Goal: Use online tool/utility: Utilize a website feature to perform a specific function

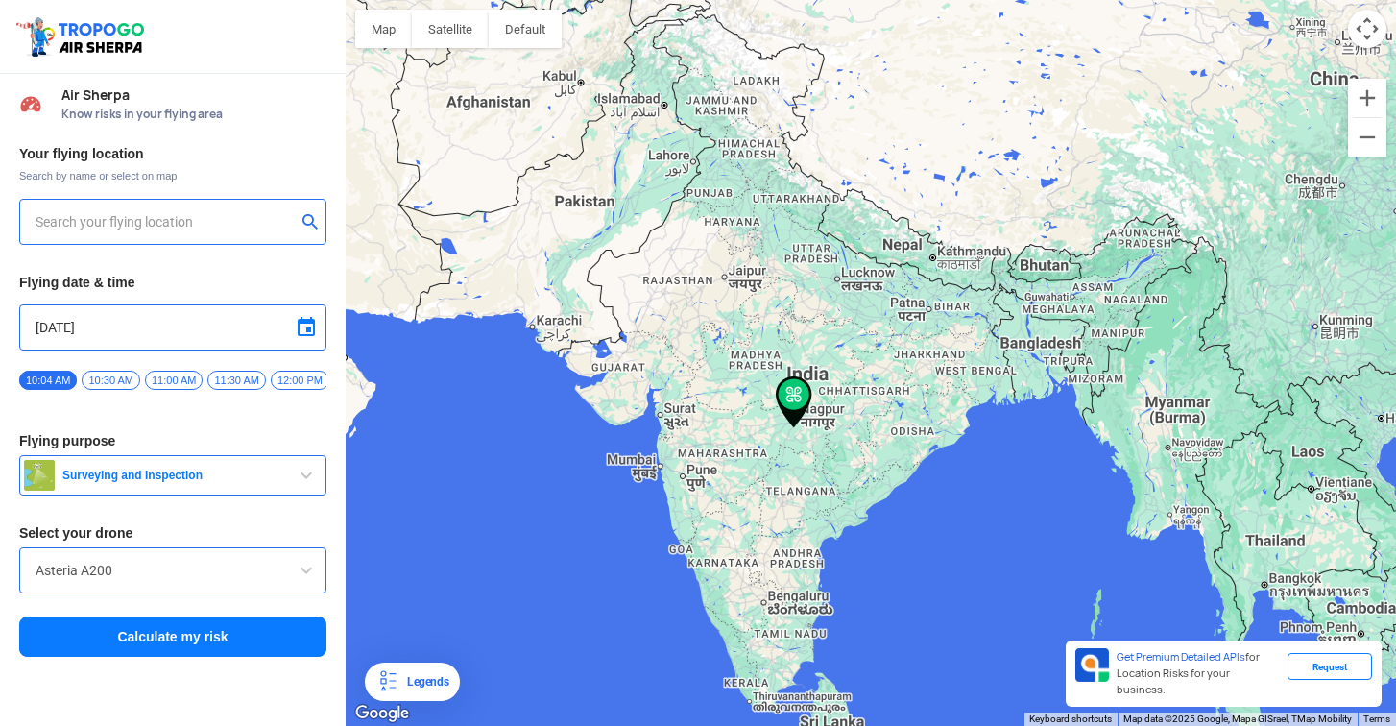
type input "[STREET_ADDRESS]"
click at [186, 239] on div "[STREET_ADDRESS]" at bounding box center [172, 222] width 307 height 46
click at [310, 226] on img at bounding box center [310, 220] width 19 height 19
click at [122, 222] on input "text" at bounding box center [166, 221] width 260 height 23
type input "g"
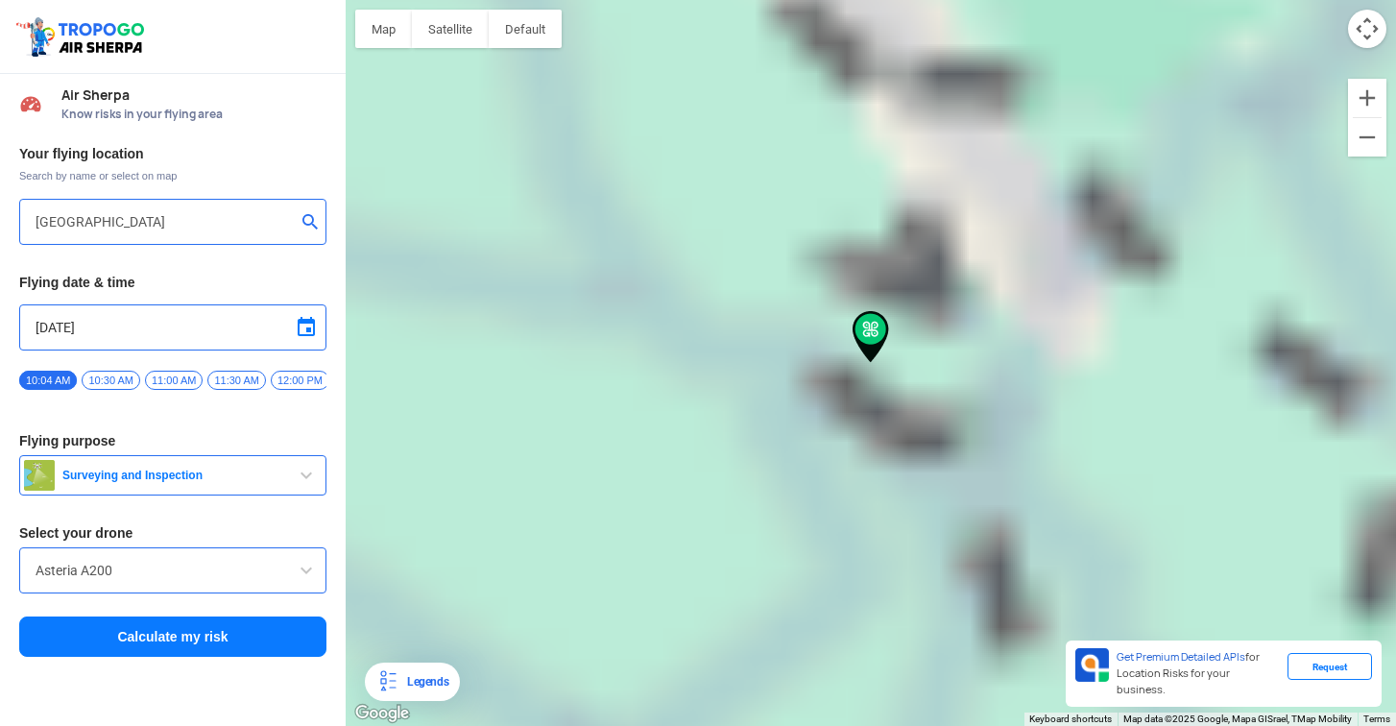
type input "419-420, SCO:, [GEOGRAPHIC_DATA], [GEOGRAPHIC_DATA]"
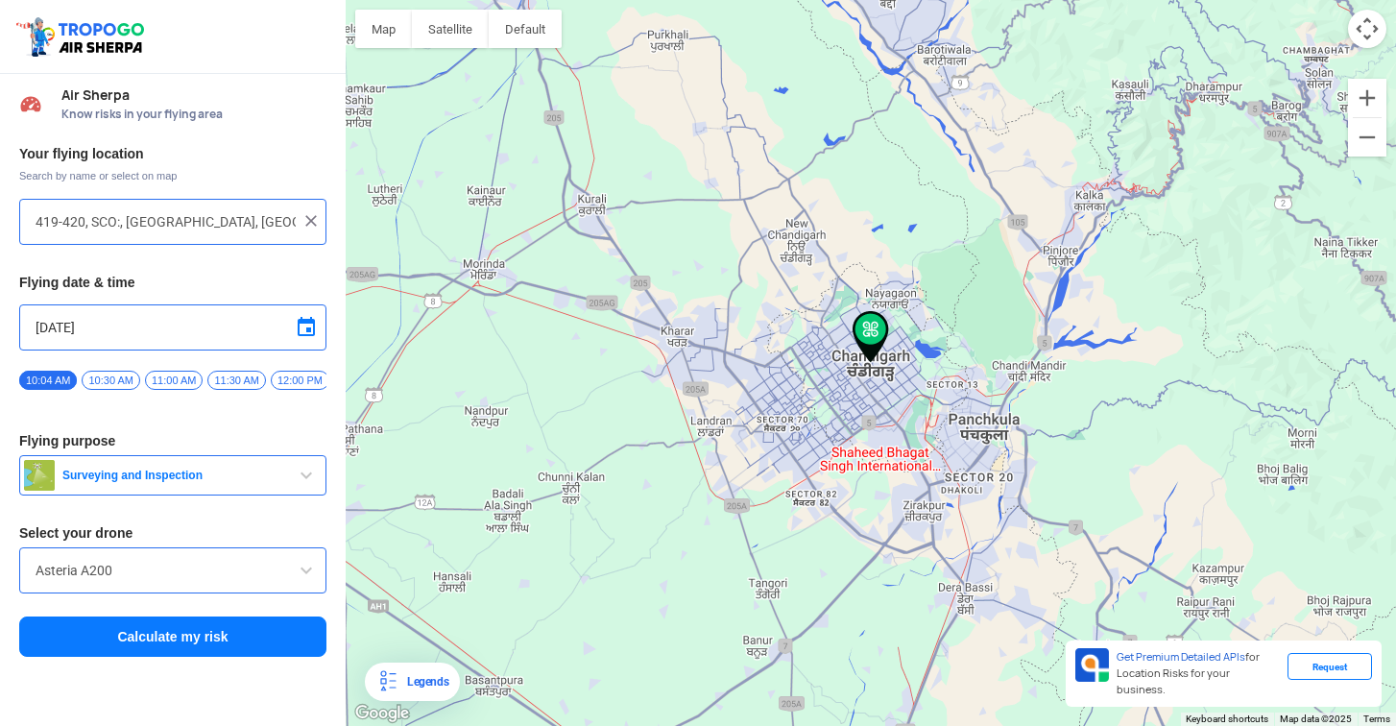
click at [223, 204] on div "419-420, SCO:, [GEOGRAPHIC_DATA], [GEOGRAPHIC_DATA]" at bounding box center [172, 222] width 307 height 46
click at [310, 219] on img at bounding box center [310, 220] width 19 height 19
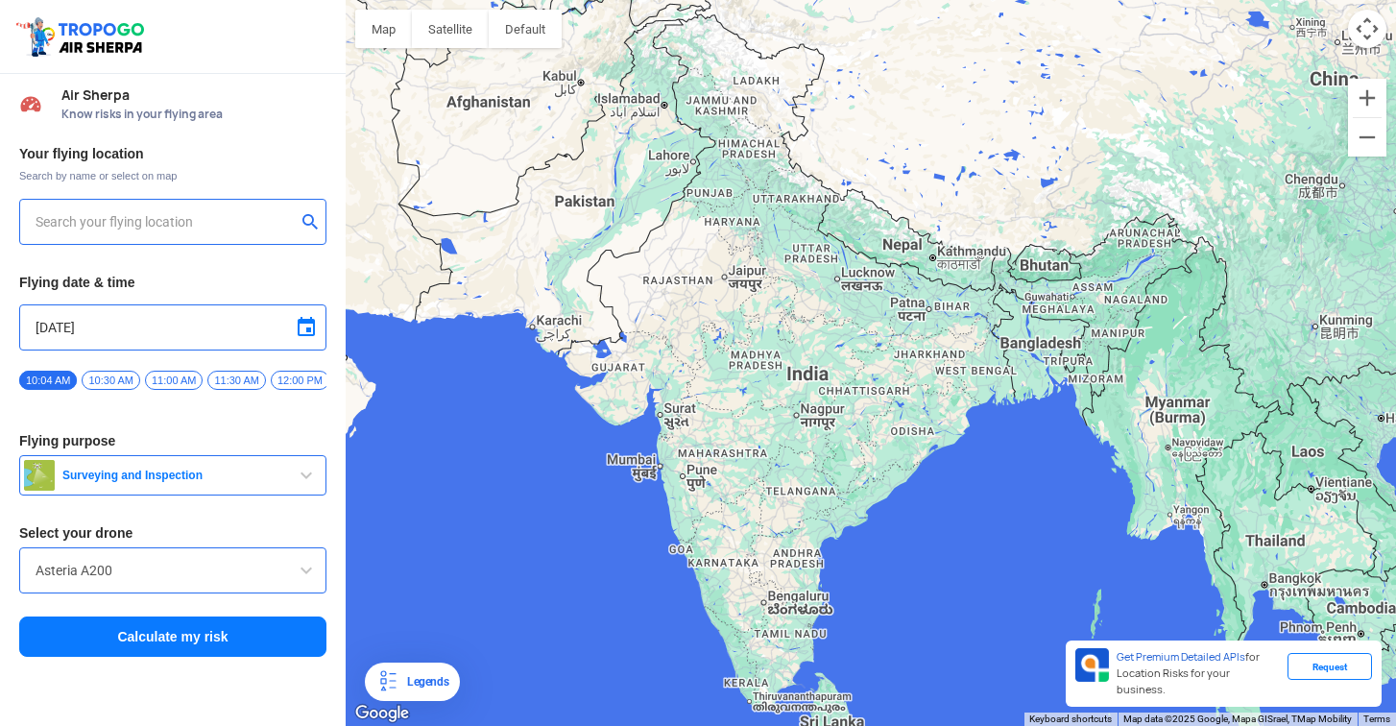
click at [177, 219] on input "text" at bounding box center [166, 221] width 260 height 23
type input "[GEOGRAPHIC_DATA], [GEOGRAPHIC_DATA], [GEOGRAPHIC_DATA], [GEOGRAPHIC_DATA], 160…"
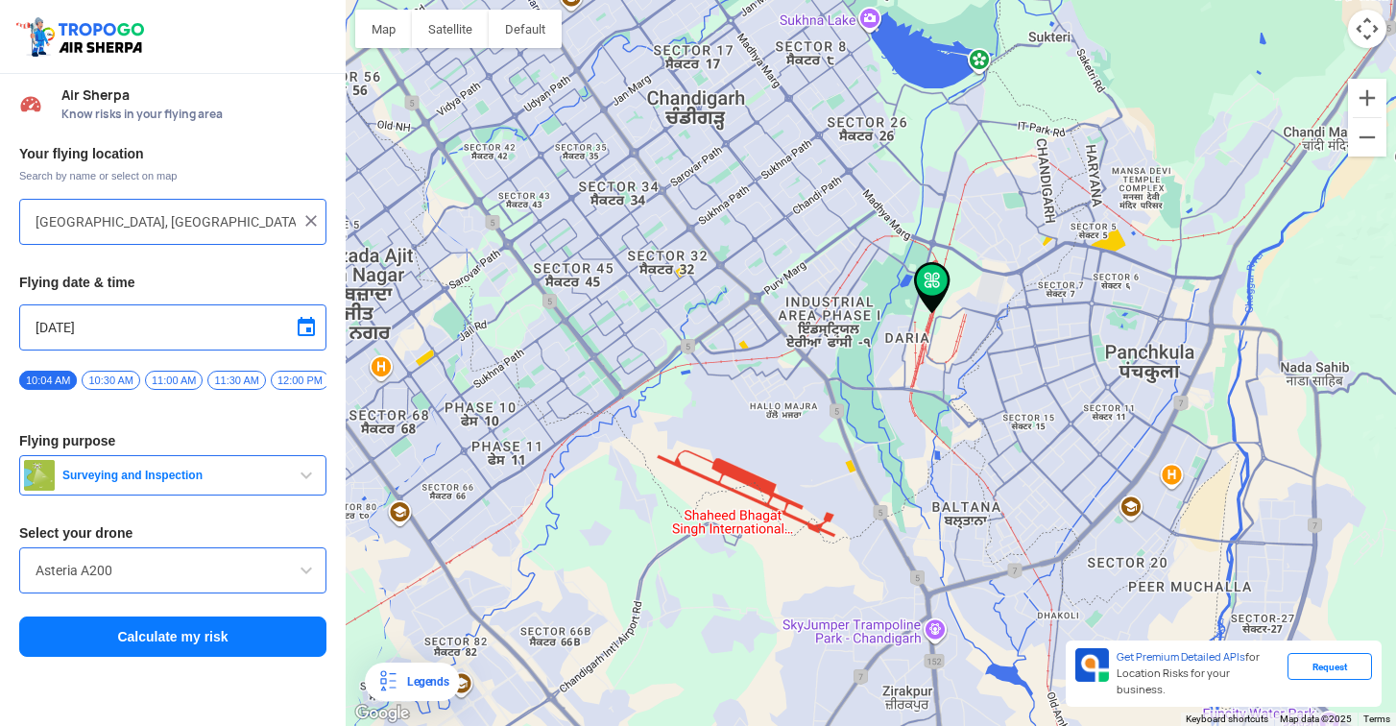
drag, startPoint x: 840, startPoint y: 396, endPoint x: 884, endPoint y: 388, distance: 45.0
click at [884, 388] on div at bounding box center [871, 363] width 1050 height 726
click at [213, 582] on input "Asteria A200" at bounding box center [173, 570] width 275 height 23
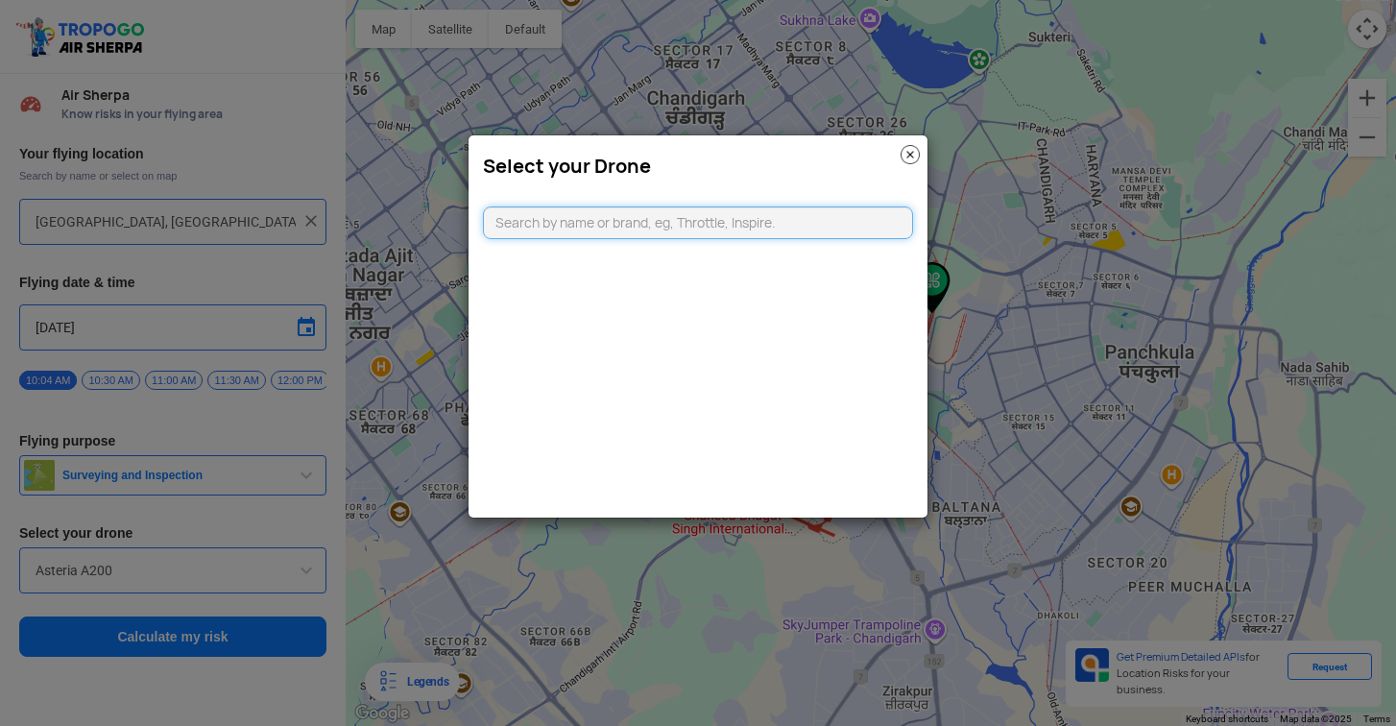
click at [671, 218] on input "text" at bounding box center [698, 222] width 430 height 33
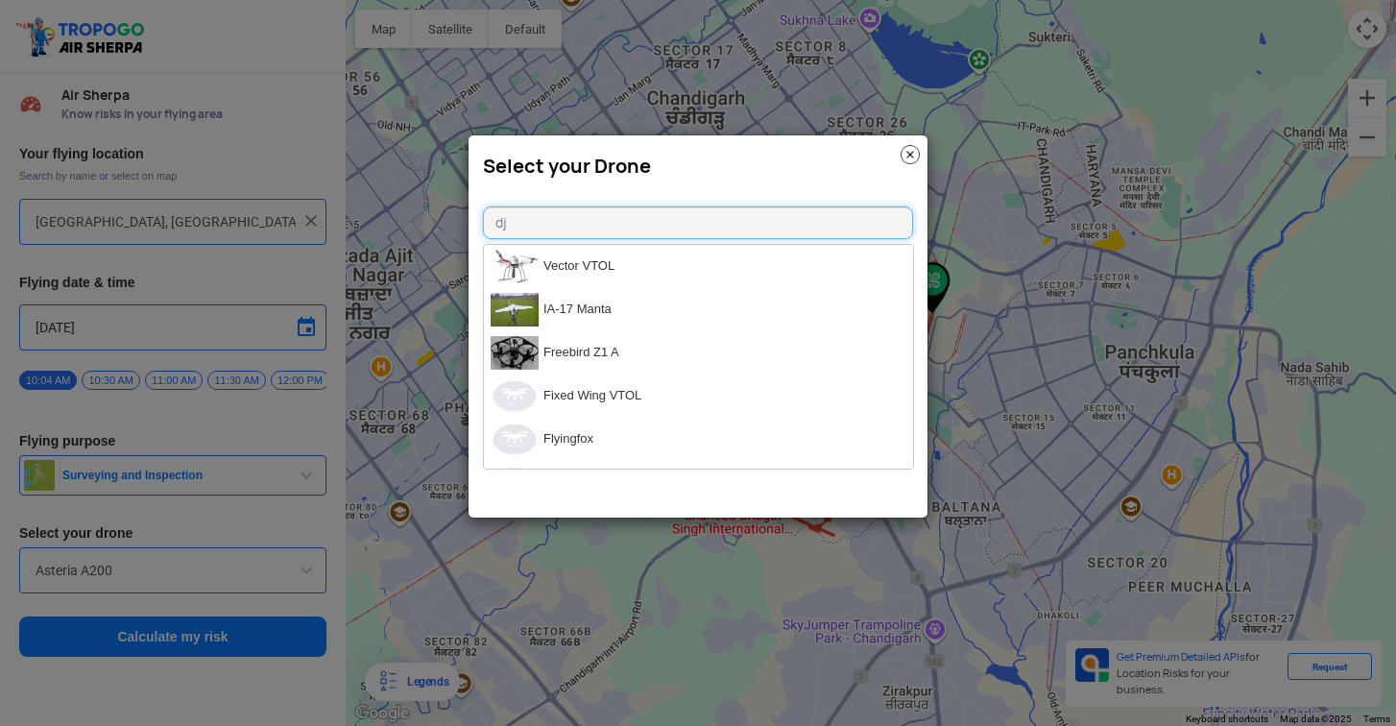
type input "dji"
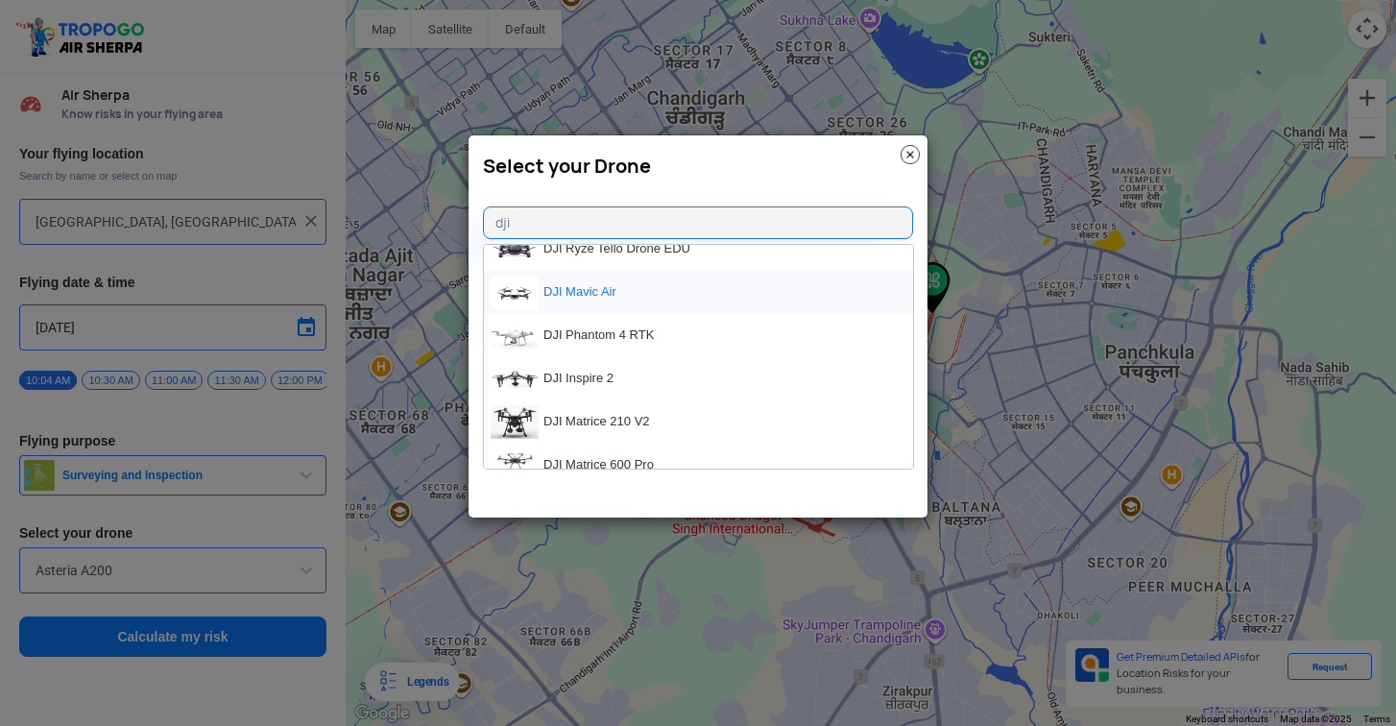
click at [580, 288] on li "DJI Mavic Air" at bounding box center [698, 292] width 429 height 43
type input "DJI Mavic Air"
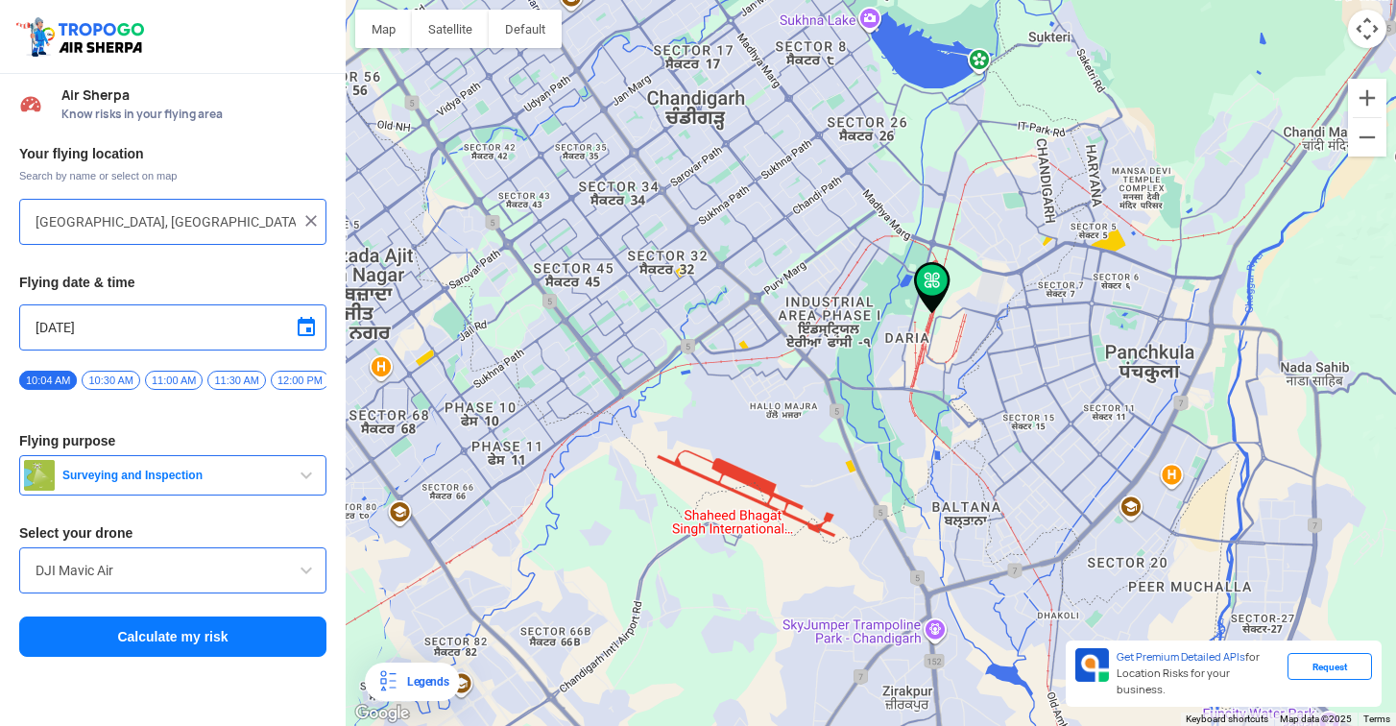
click at [206, 638] on button "Calculate my risk" at bounding box center [172, 636] width 307 height 40
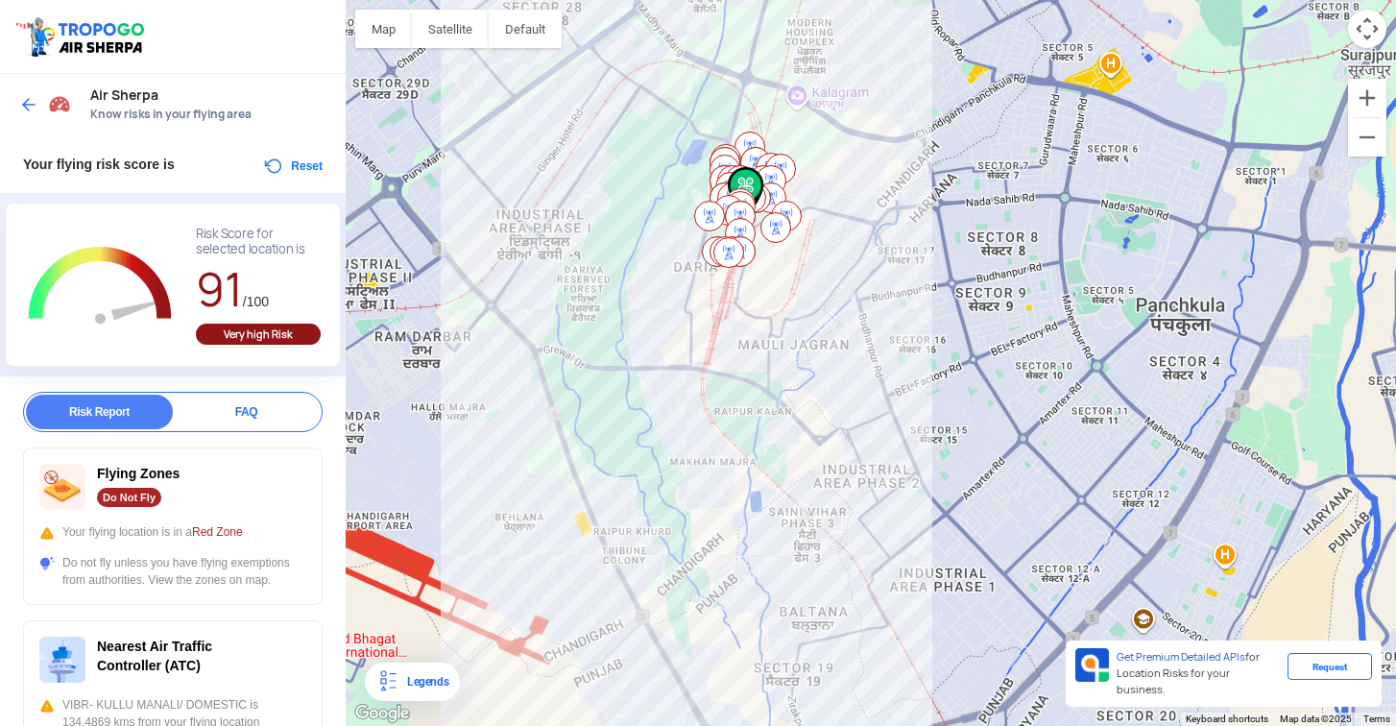
drag, startPoint x: 489, startPoint y: 589, endPoint x: 598, endPoint y: 293, distance: 315.3
click at [598, 293] on div at bounding box center [871, 363] width 1050 height 726
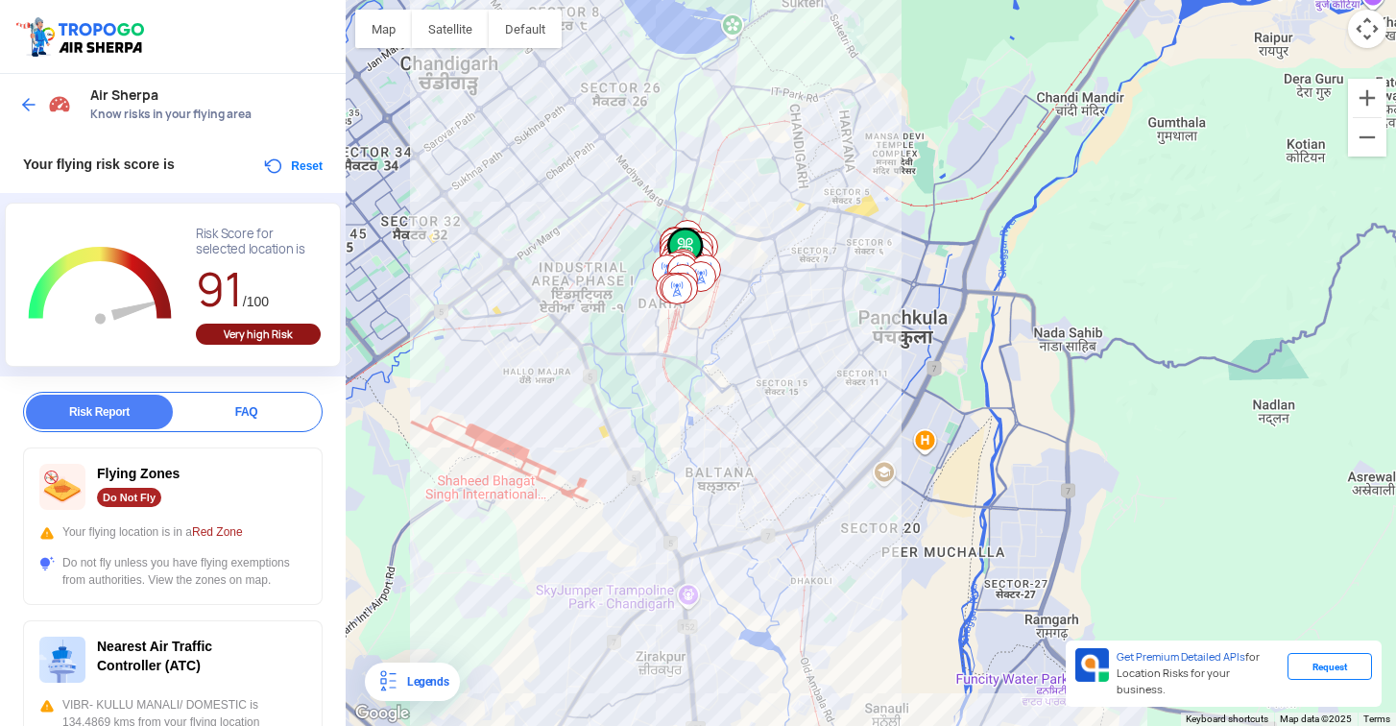
drag, startPoint x: 598, startPoint y: 293, endPoint x: 612, endPoint y: 319, distance: 29.2
click at [612, 319] on div at bounding box center [871, 363] width 1050 height 726
